Goal: Navigation & Orientation: Find specific page/section

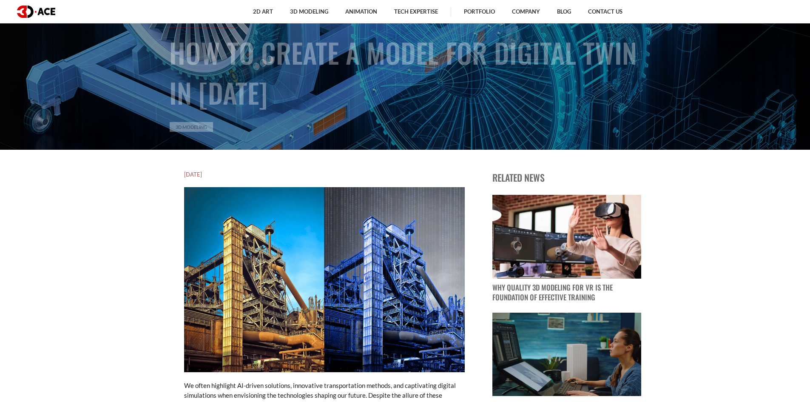
scroll to position [340, 0]
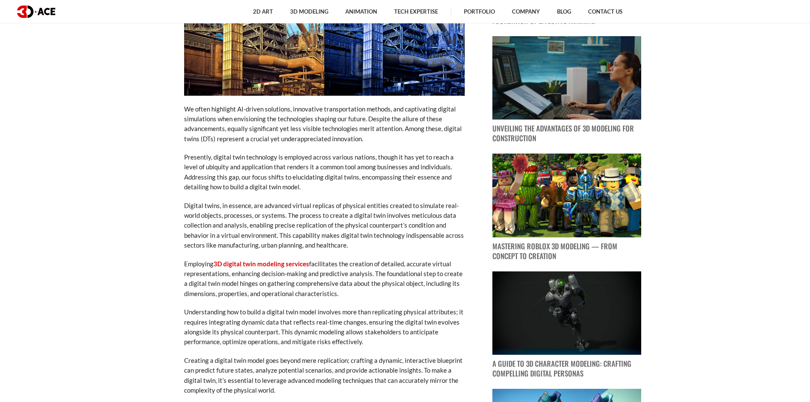
scroll to position [553, 0]
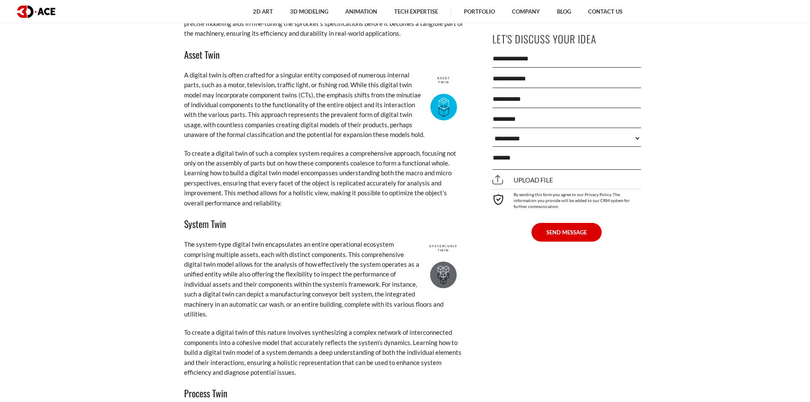
drag, startPoint x: 265, startPoint y: 262, endPoint x: 271, endPoint y: 242, distance: 21.8
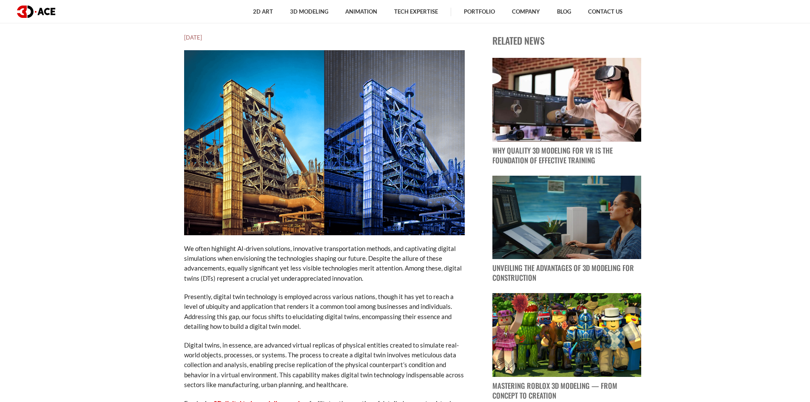
scroll to position [390, 0]
click at [216, 38] on h5 "[DATE]" at bounding box center [324, 37] width 281 height 9
click at [200, 36] on h5 "[DATE]" at bounding box center [324, 37] width 281 height 9
click at [189, 37] on h5 "[DATE]" at bounding box center [324, 37] width 281 height 9
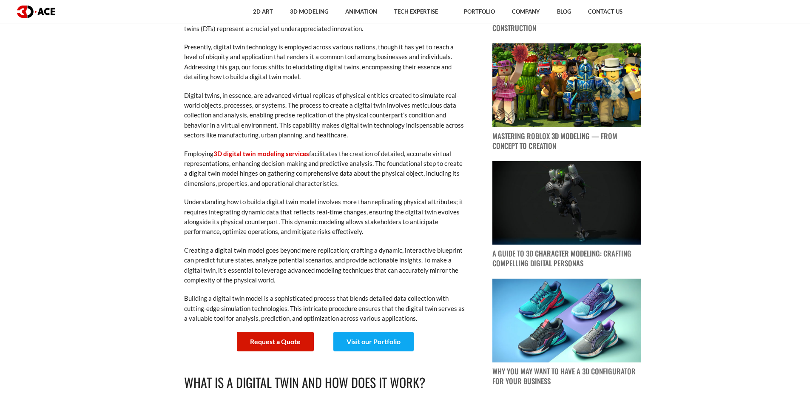
scroll to position [687, 0]
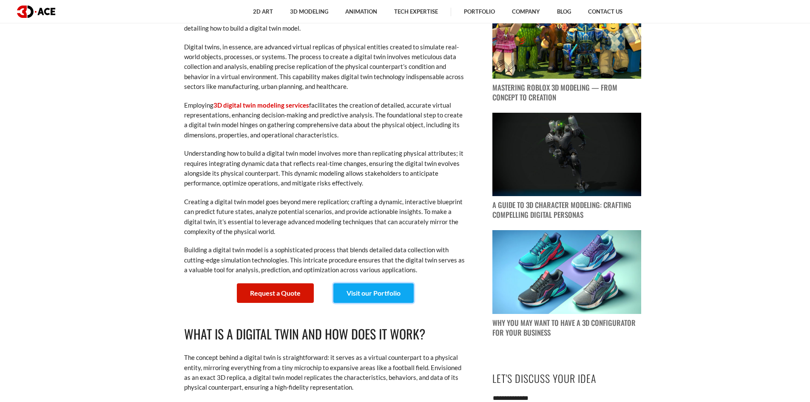
click at [379, 289] on link "Visit our Portfolio" at bounding box center [374, 293] width 80 height 20
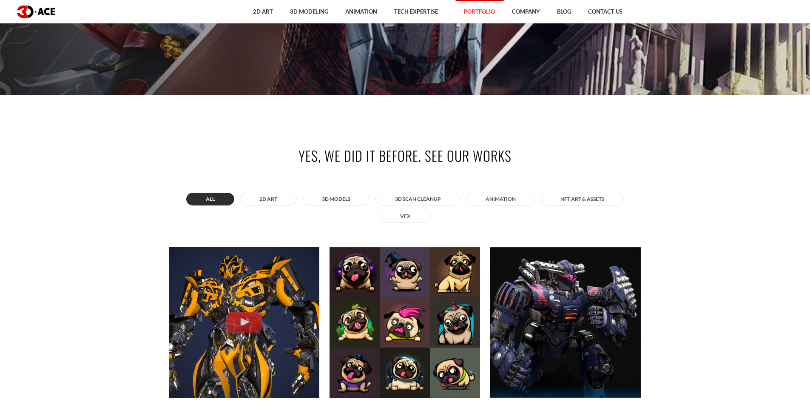
scroll to position [300, 0]
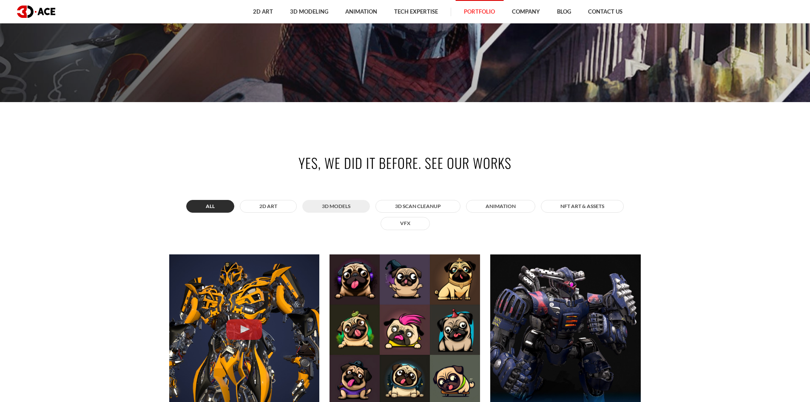
click at [345, 205] on button "3D MODELS" at bounding box center [336, 206] width 68 height 13
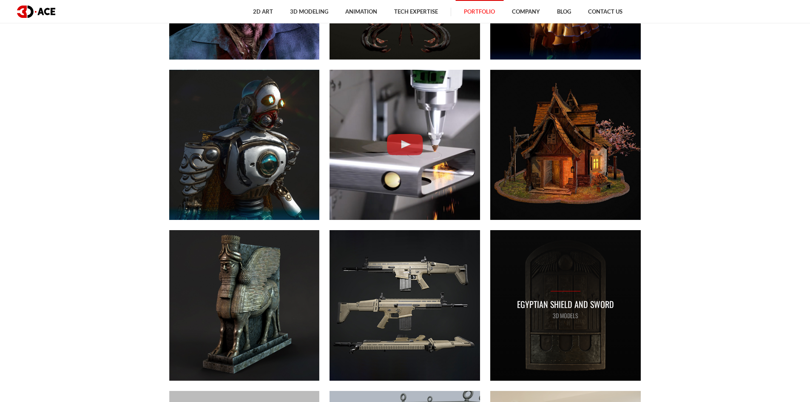
scroll to position [768, 0]
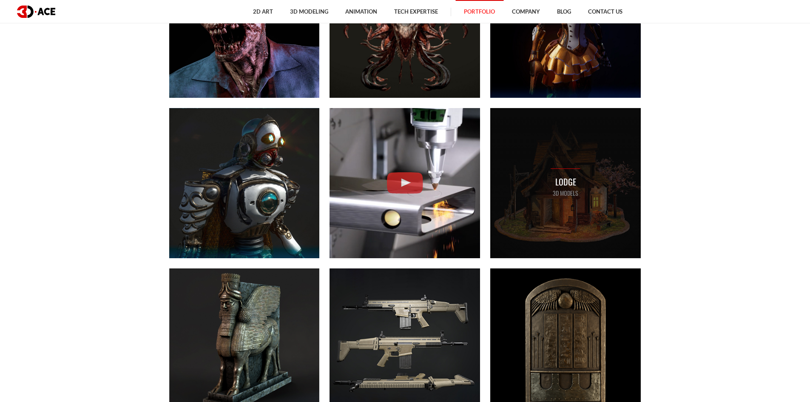
click at [525, 189] on div "Lodge 3D MODELS" at bounding box center [565, 183] width 151 height 151
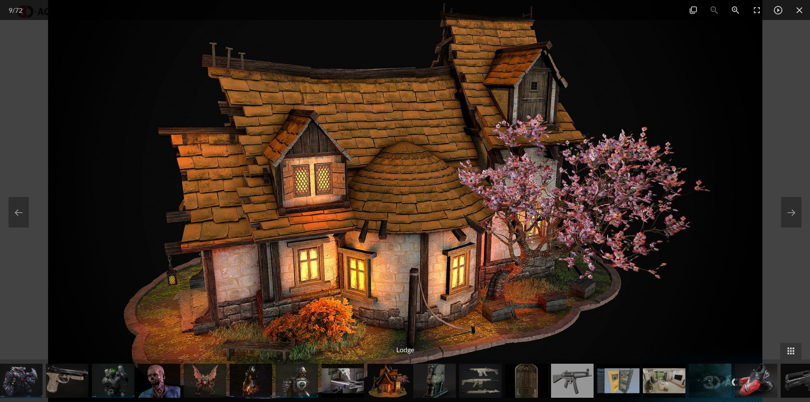
click at [483, 200] on img at bounding box center [405, 201] width 715 height 402
click at [22, 205] on button at bounding box center [19, 212] width 20 height 31
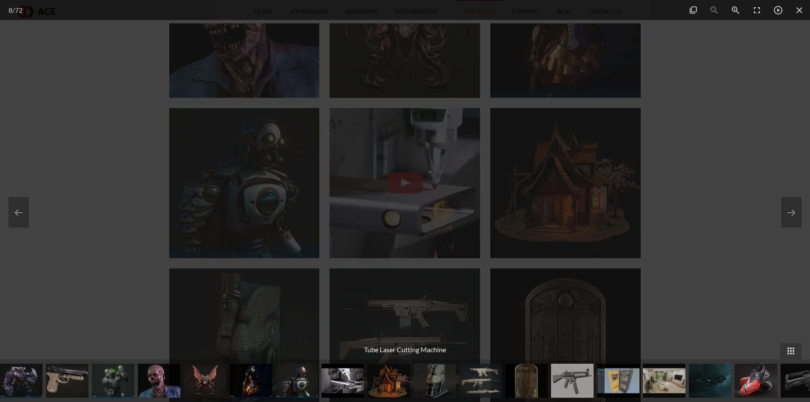
click at [653, 193] on div at bounding box center [405, 201] width 810 height 402
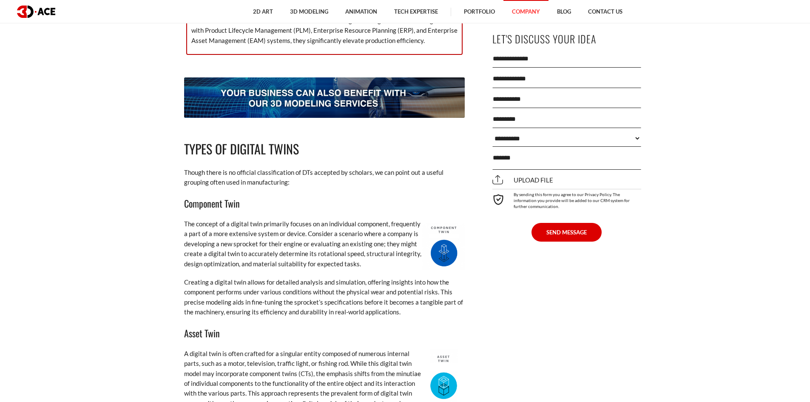
scroll to position [1751, 0]
